Goal: Transaction & Acquisition: Purchase product/service

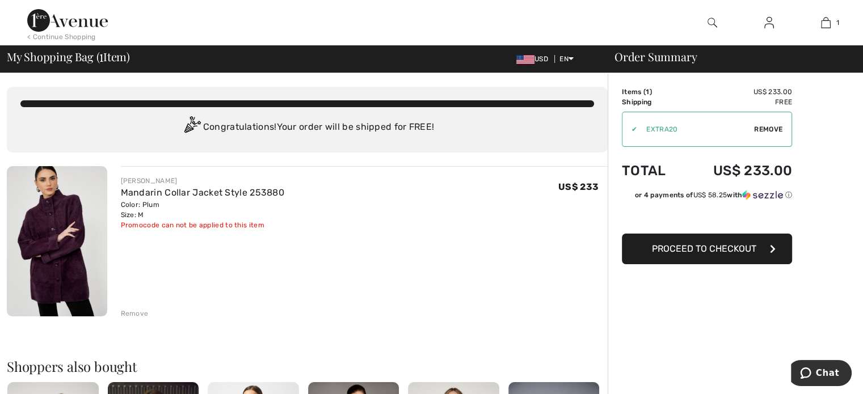
click at [712, 249] on span "Proceed to Checkout" at bounding box center [704, 248] width 104 height 11
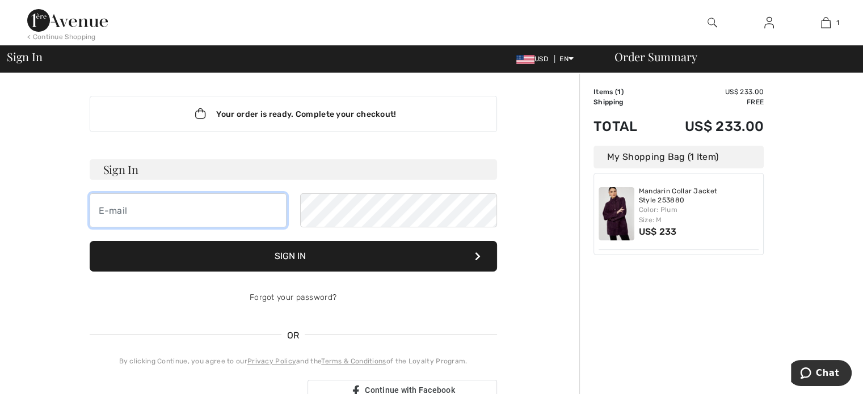
click at [205, 217] on input "email" at bounding box center [188, 211] width 197 height 34
type input "bergfew@ccf.org"
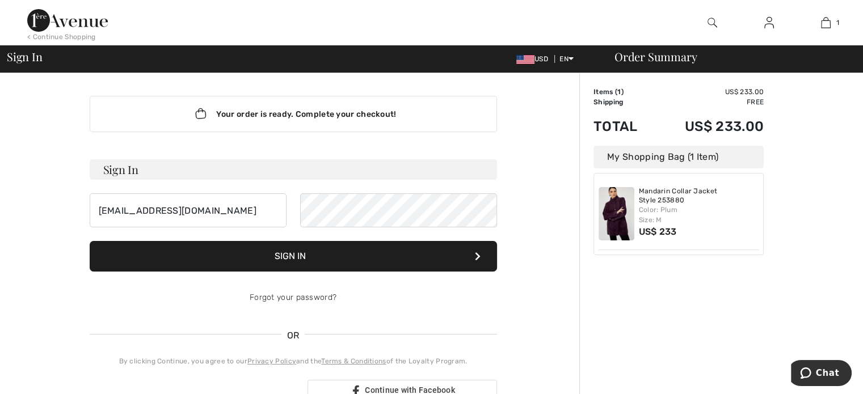
click at [766, 28] on img at bounding box center [770, 23] width 10 height 14
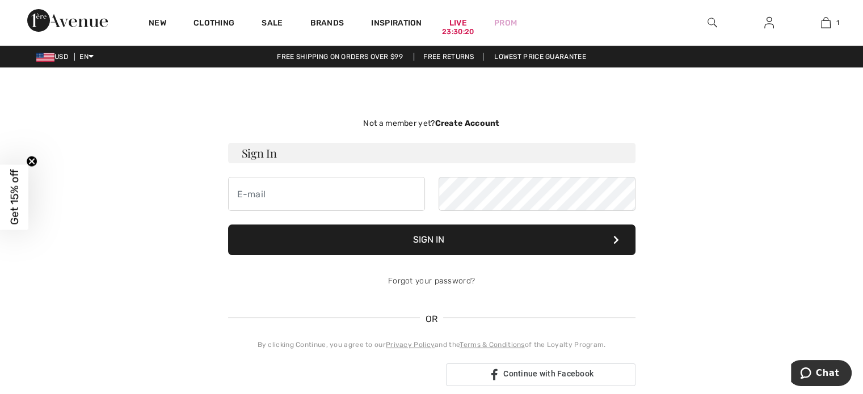
click at [713, 27] on img at bounding box center [713, 23] width 10 height 14
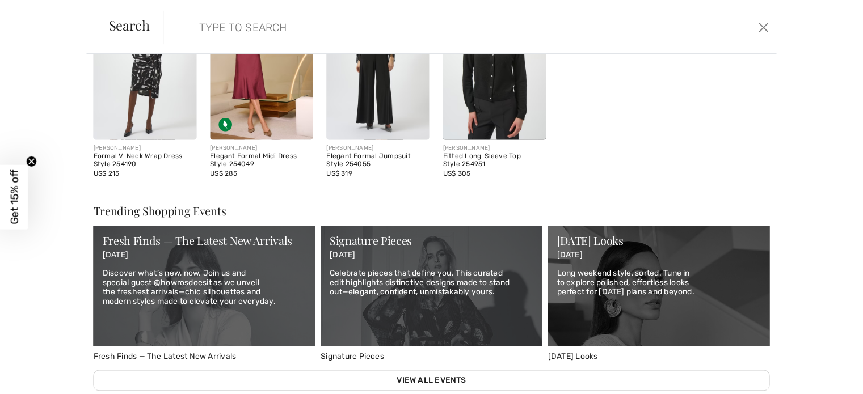
scroll to position [245, 0]
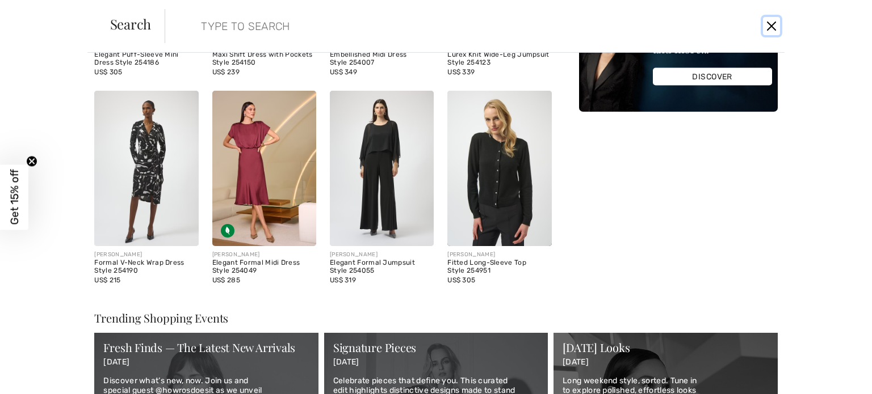
click at [776, 29] on button "Close" at bounding box center [771, 26] width 17 height 18
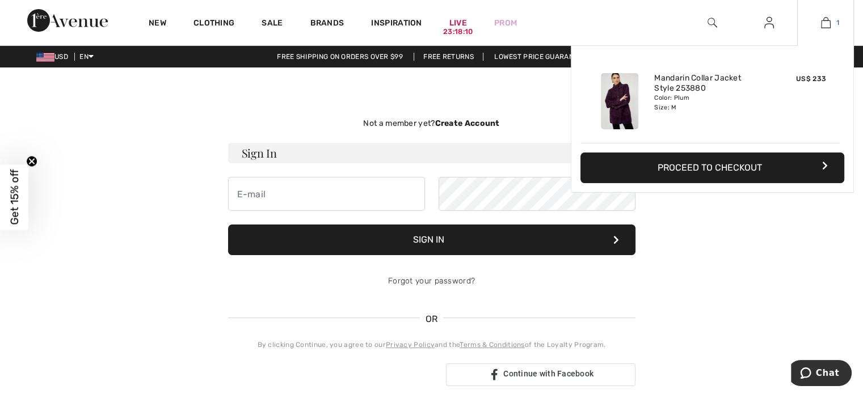
click at [823, 18] on img at bounding box center [826, 23] width 10 height 14
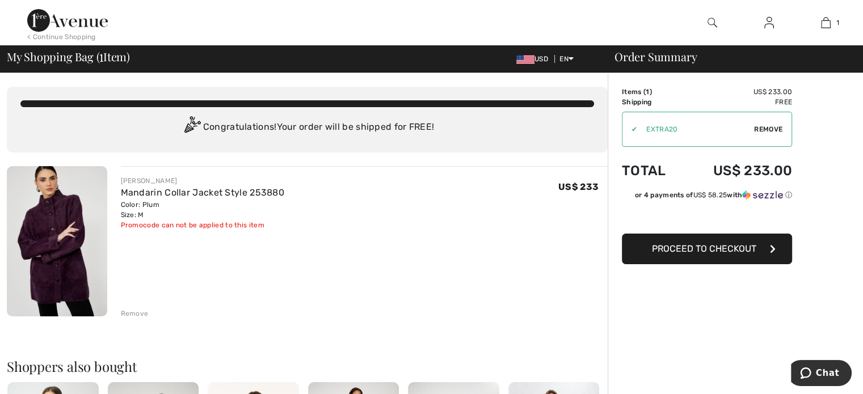
click at [770, 248] on icon "button" at bounding box center [773, 249] width 6 height 9
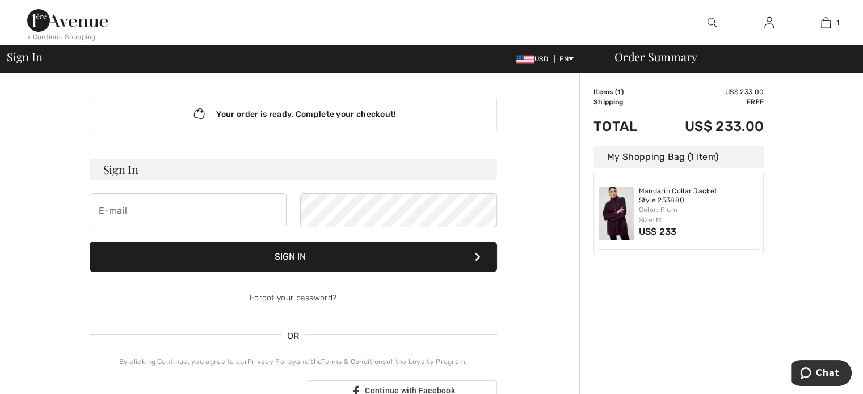
drag, startPoint x: 246, startPoint y: 212, endPoint x: 614, endPoint y: 376, distance: 402.2
click at [614, 376] on div "Order Summary Details Items ( 1 ) US$ 233.00 Promo code US$ 0.00 Shipping Free …" at bounding box center [722, 398] width 284 height 650
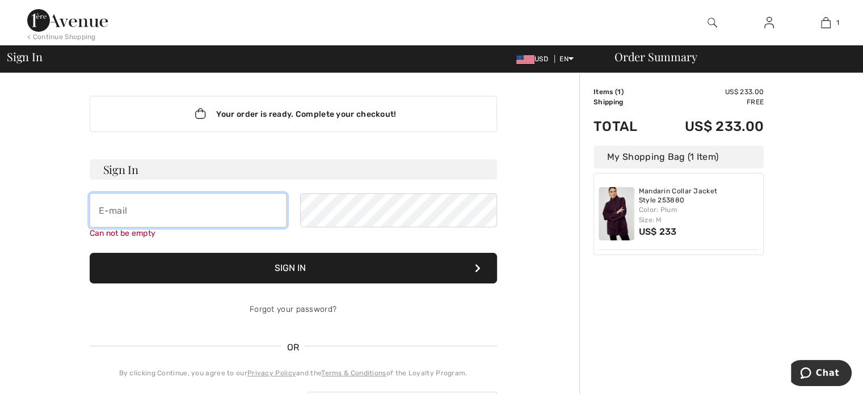
click at [204, 217] on input "email" at bounding box center [188, 211] width 197 height 34
type input "bergfew@ccf.org"
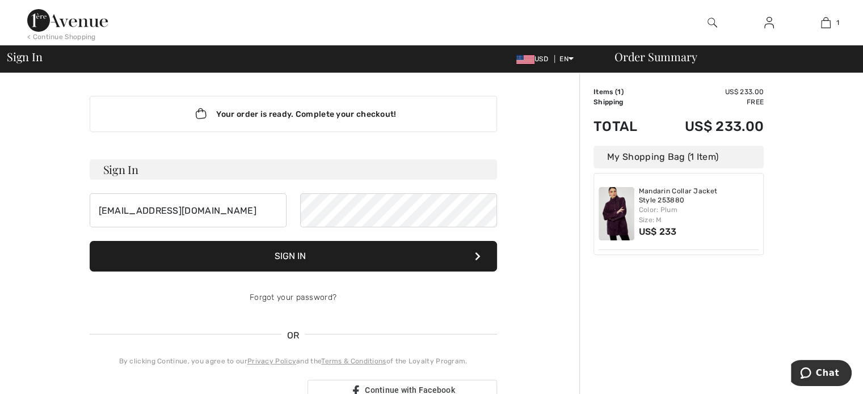
click at [549, 280] on div "Your order is ready. Complete your checkout! Sign In bergfew@ccf.org Sign In Fo…" at bounding box center [293, 398] width 573 height 650
click at [772, 26] on img at bounding box center [770, 23] width 10 height 14
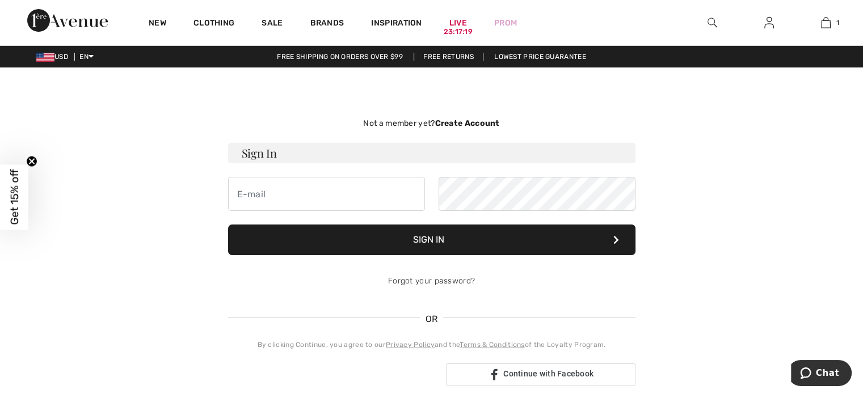
drag, startPoint x: 0, startPoint y: 0, endPoint x: 772, endPoint y: 26, distance: 772.3
click at [772, 26] on img at bounding box center [770, 23] width 10 height 14
click at [293, 204] on input "email" at bounding box center [326, 194] width 197 height 34
type input "[EMAIL_ADDRESS][DOMAIN_NAME]"
click at [308, 56] on link "Free shipping on orders over $99" at bounding box center [340, 57] width 144 height 8
